Goal: Task Accomplishment & Management: Manage account settings

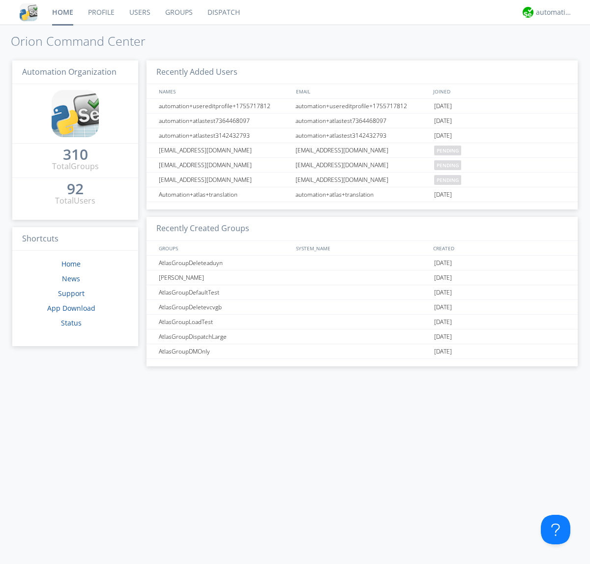
click at [139, 12] on link "Users" at bounding box center [140, 12] width 36 height 25
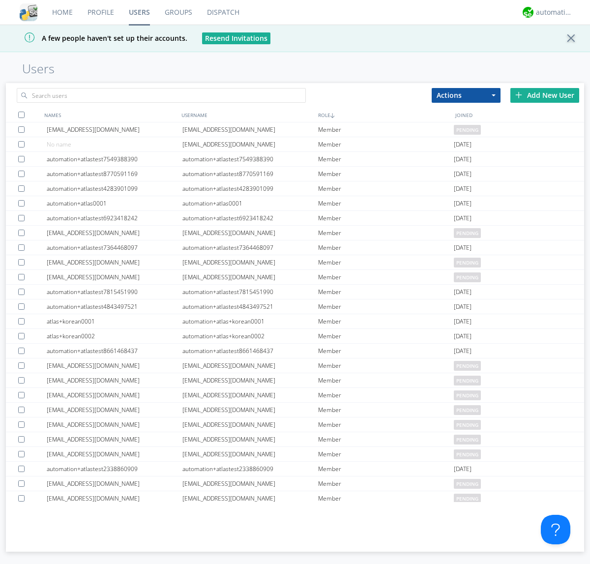
click at [545, 95] on div "Add New User" at bounding box center [545, 95] width 69 height 15
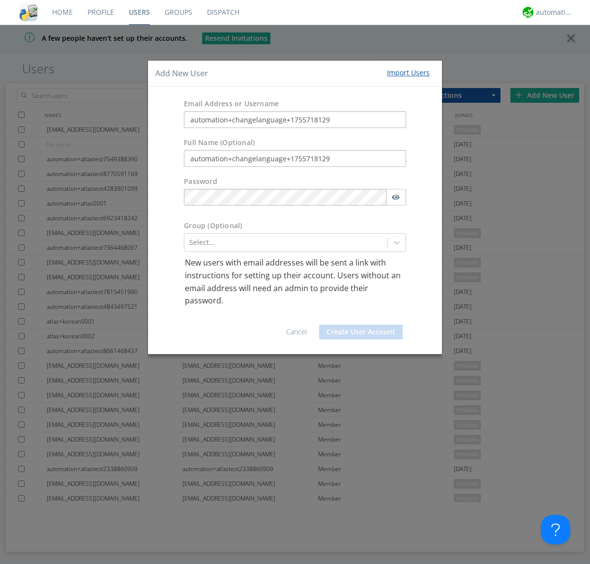
type input "automation+changelanguage+1755718129"
click at [361, 332] on button "Create User Account" at bounding box center [361, 332] width 84 height 15
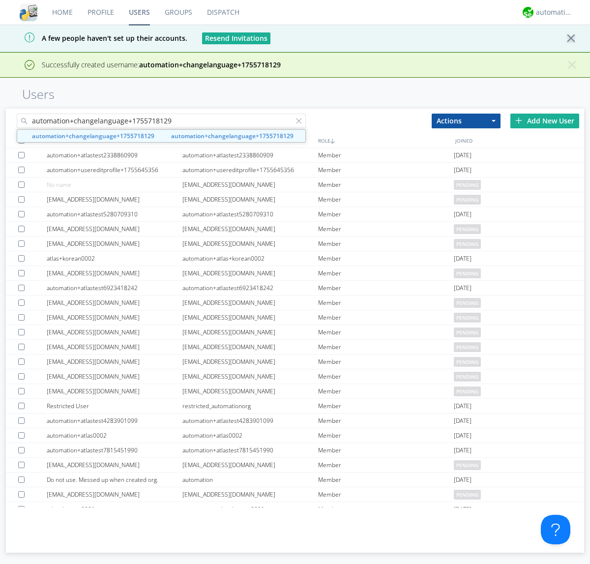
type input "automation+changelanguage+1755718129"
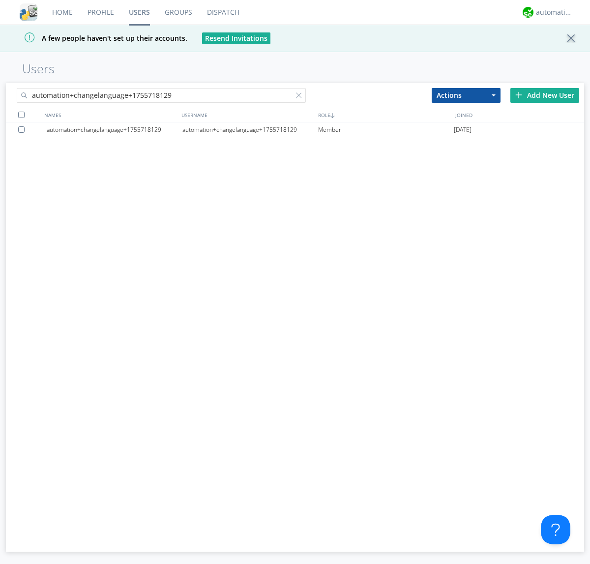
click at [250, 129] on div "automation+changelanguage+1755718129" at bounding box center [251, 130] width 136 height 15
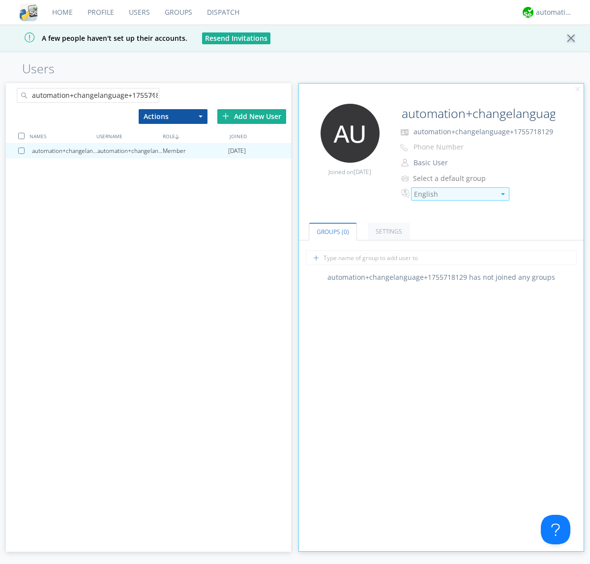
click at [455, 194] on div "English" at bounding box center [454, 194] width 81 height 10
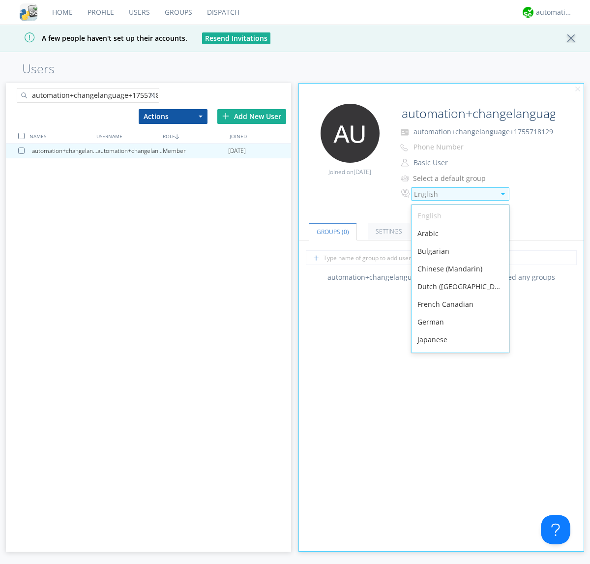
click at [458, 455] on div "Spanish" at bounding box center [460, 464] width 97 height 18
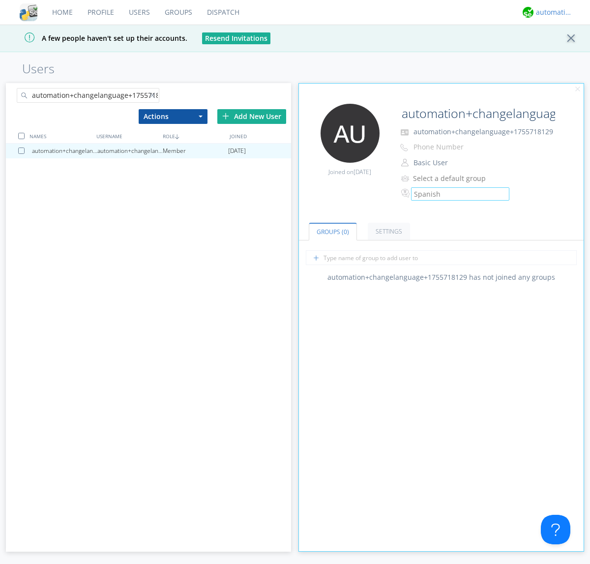
click at [552, 12] on div "automation+atlas" at bounding box center [554, 12] width 37 height 10
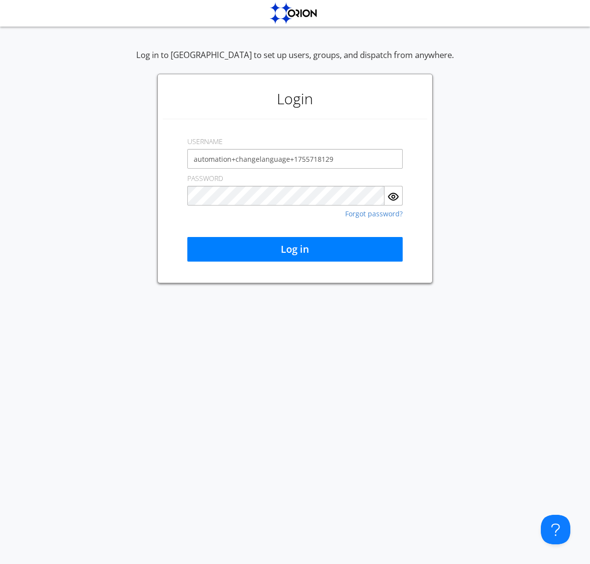
type input "automation+changelanguage+1755718129"
click at [295, 249] on button "Log in" at bounding box center [295, 249] width 216 height 25
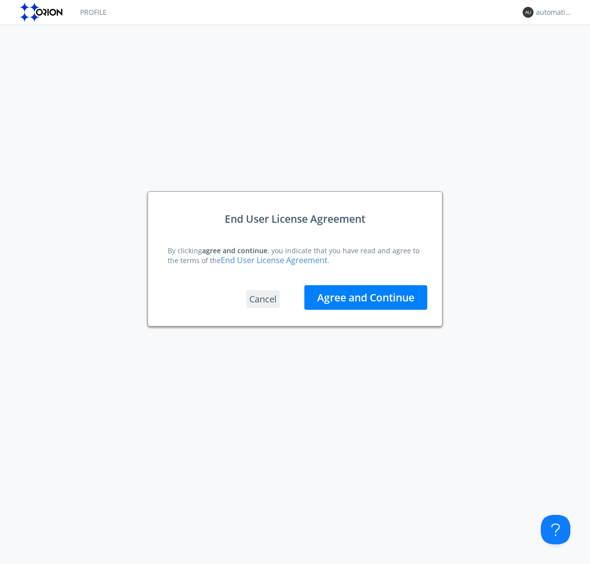
click at [366, 297] on button "Agree and Continue" at bounding box center [366, 297] width 123 height 25
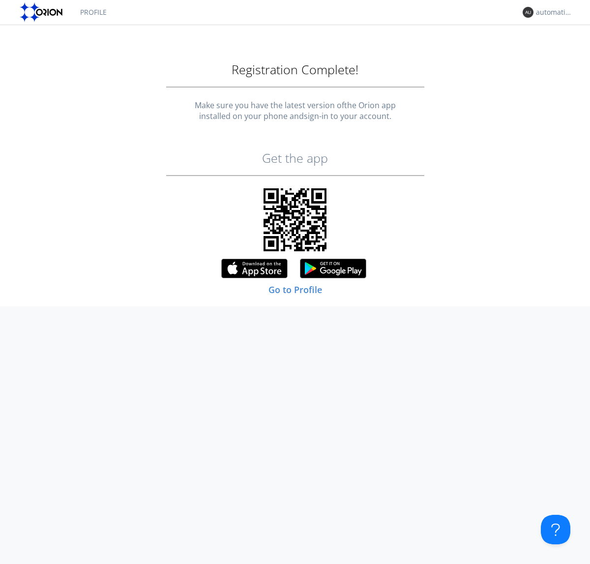
click at [93, 12] on link "Profile" at bounding box center [93, 12] width 41 height 25
click at [552, 12] on div "automation+changelanguage+1755718129" at bounding box center [554, 12] width 37 height 10
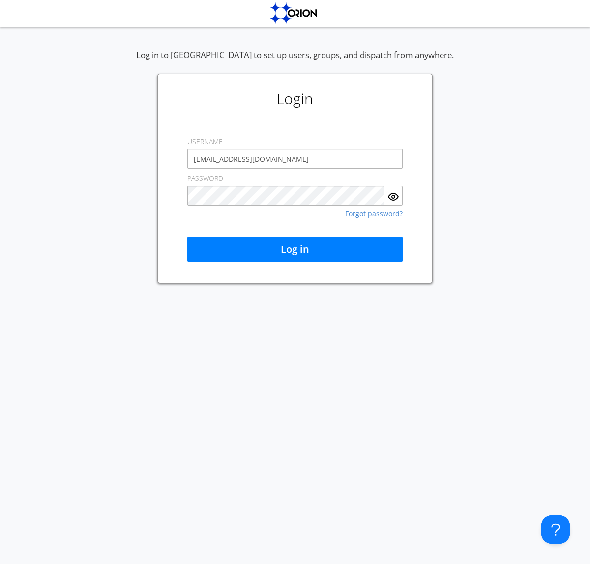
type input "[EMAIL_ADDRESS][DOMAIN_NAME]"
click at [295, 249] on button "Log in" at bounding box center [295, 249] width 216 height 25
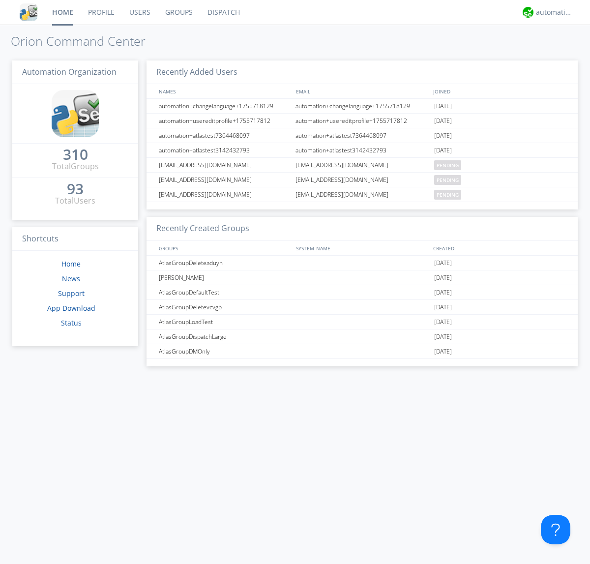
click at [139, 12] on link "Users" at bounding box center [140, 12] width 36 height 25
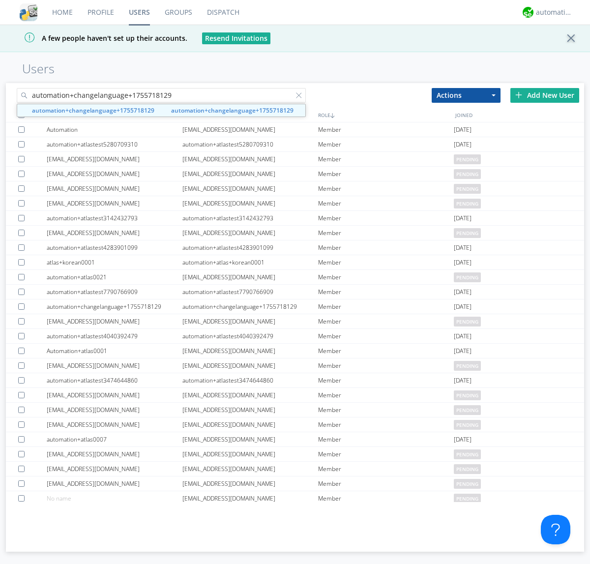
type input "automation+changelanguage+1755718129"
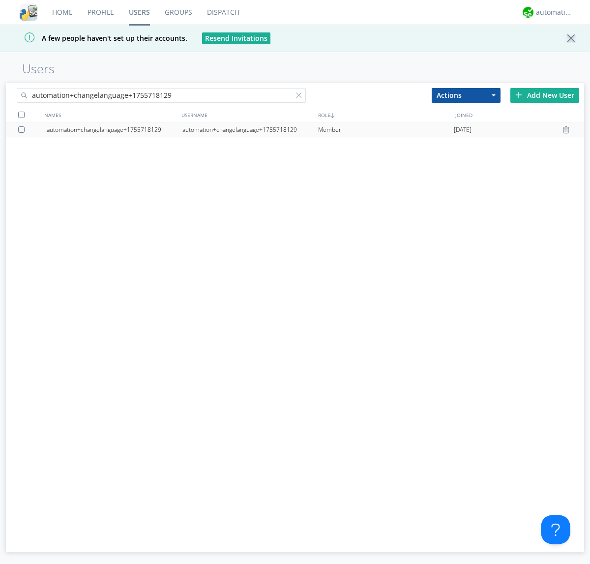
click at [23, 129] on div at bounding box center [23, 129] width 10 height 6
click at [466, 95] on button "Actions" at bounding box center [466, 95] width 69 height 15
click at [0, 0] on link "Delete User" at bounding box center [0, 0] width 0 height 0
